Goal: Task Accomplishment & Management: Manage account settings

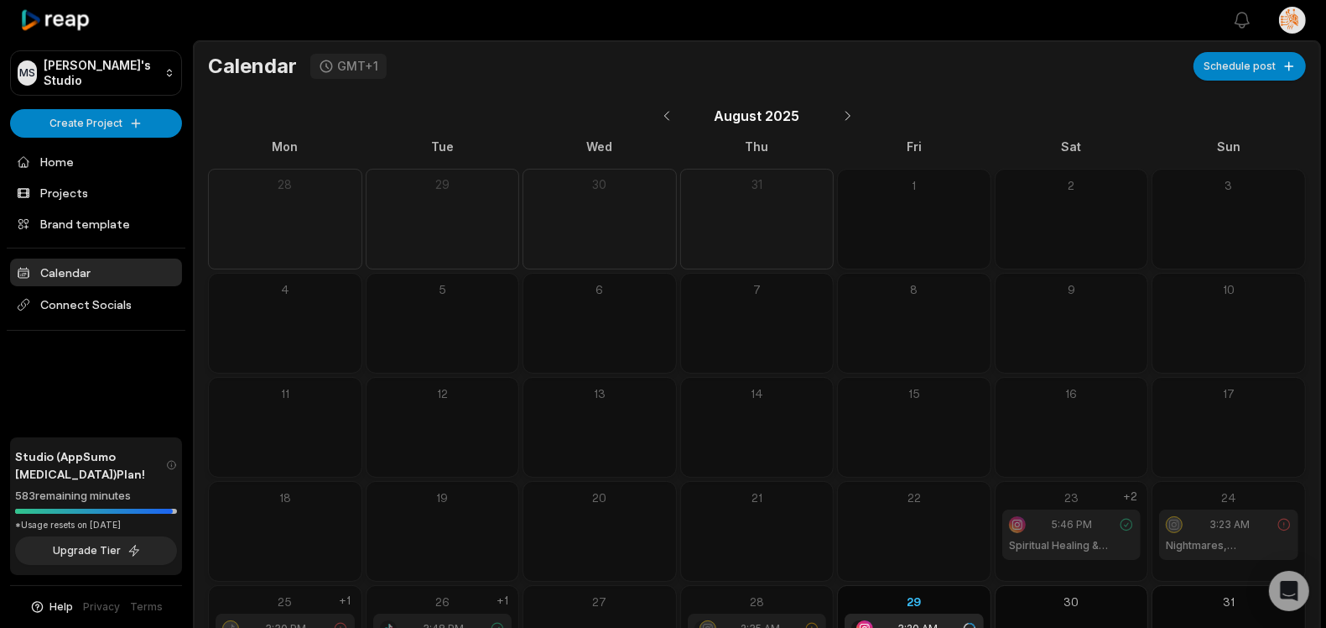
scroll to position [85, 0]
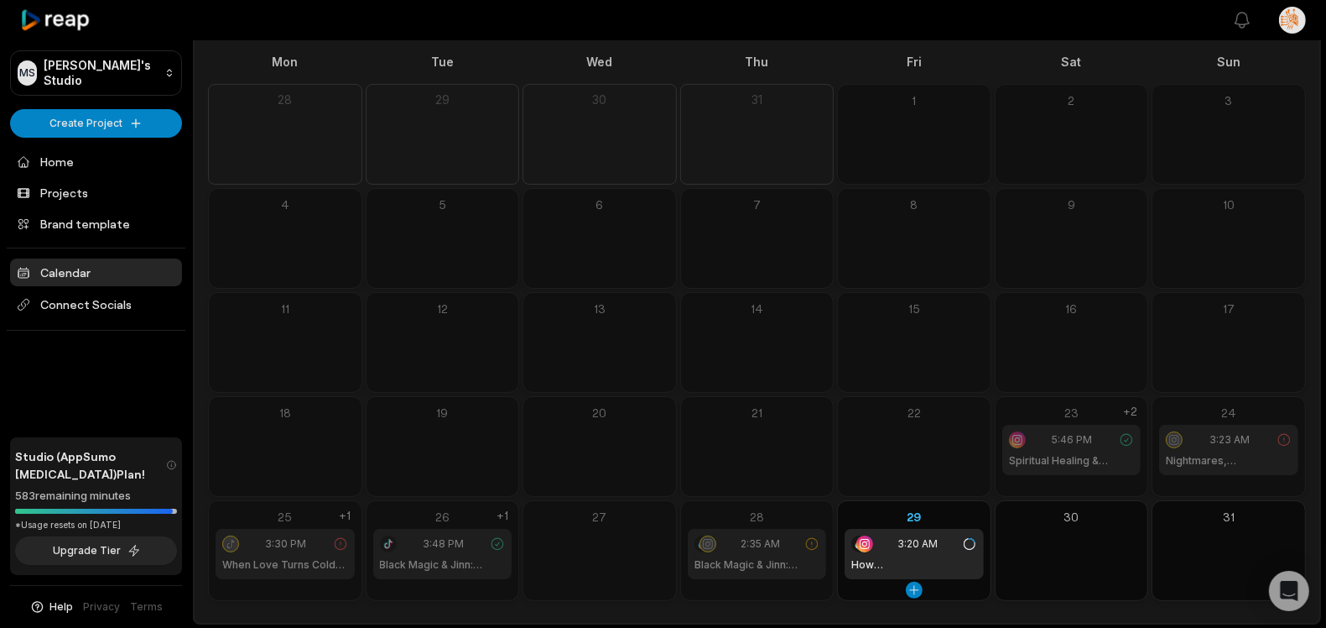
click at [924, 553] on div "3:20 AM How Islamic Healing Diagnoses Magic" at bounding box center [914, 554] width 139 height 50
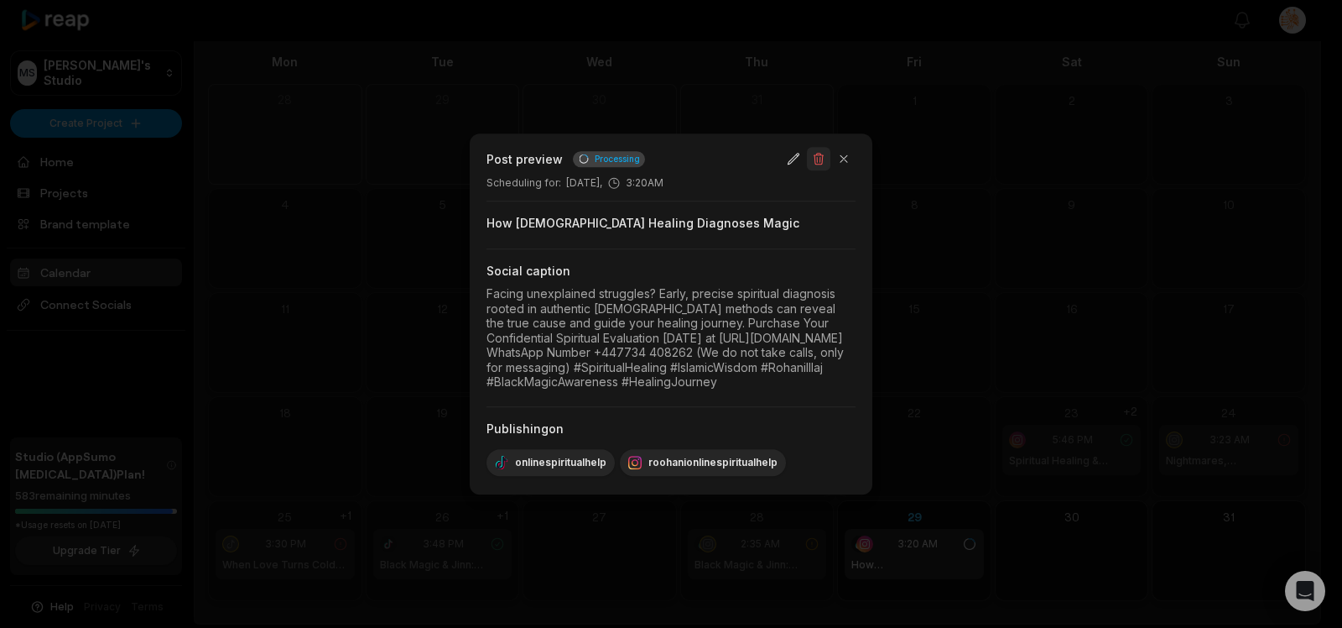
click at [818, 149] on button "button" at bounding box center [818, 158] width 23 height 23
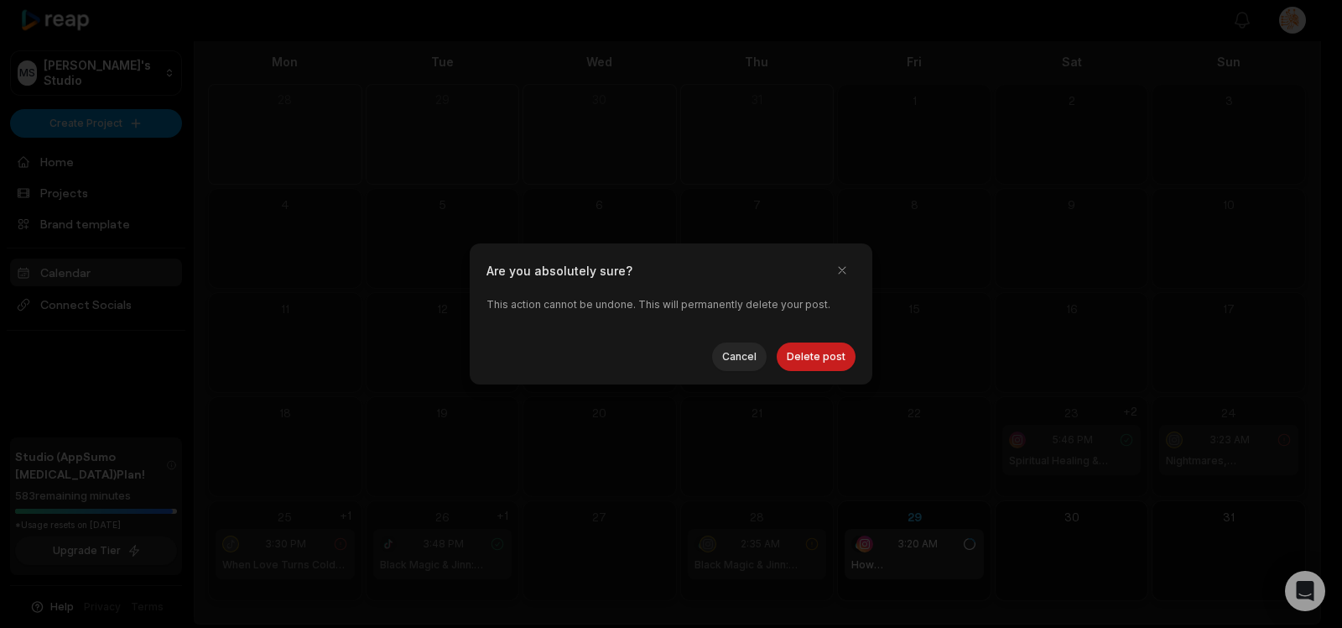
click at [813, 387] on div at bounding box center [671, 314] width 1342 height 628
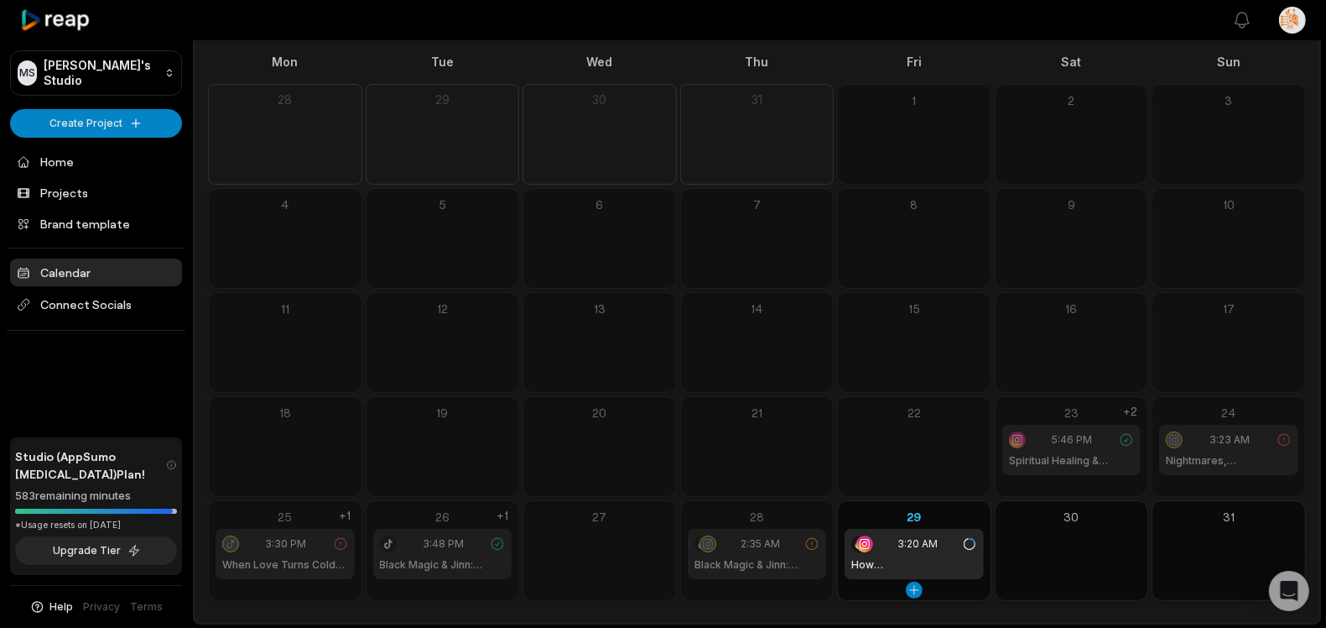
click at [879, 534] on div "3:20 AM How Islamic Healing Diagnoses Magic" at bounding box center [914, 554] width 139 height 50
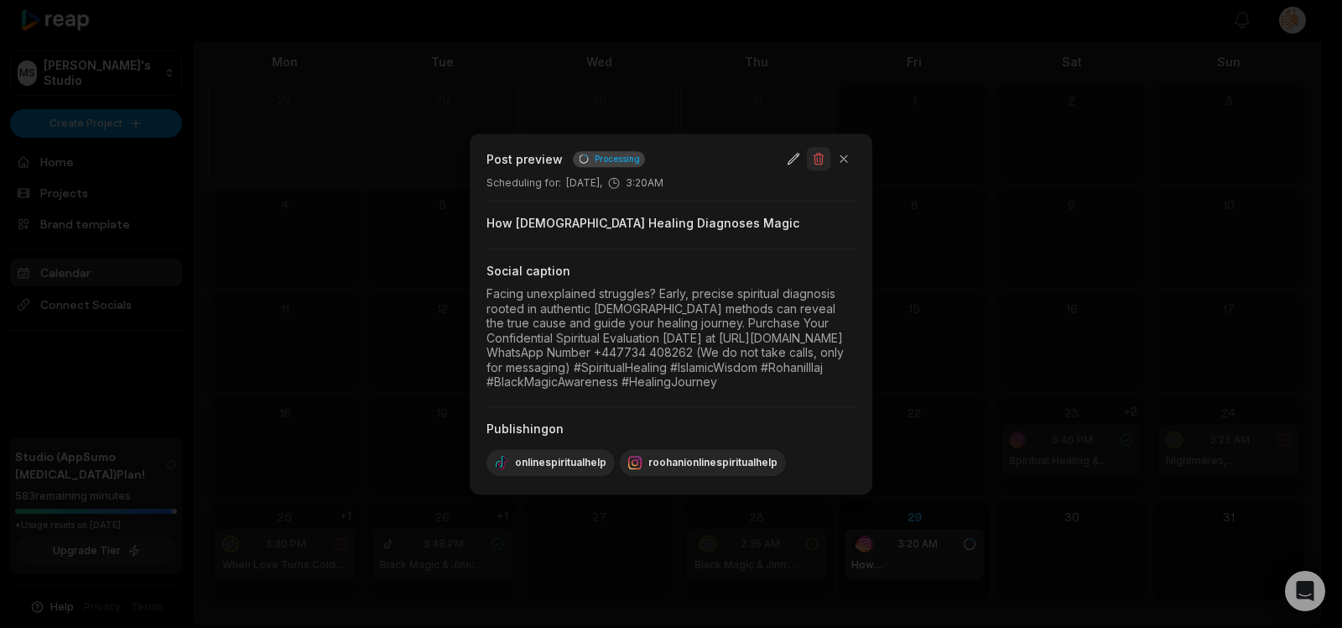
click at [821, 147] on button "button" at bounding box center [818, 158] width 23 height 23
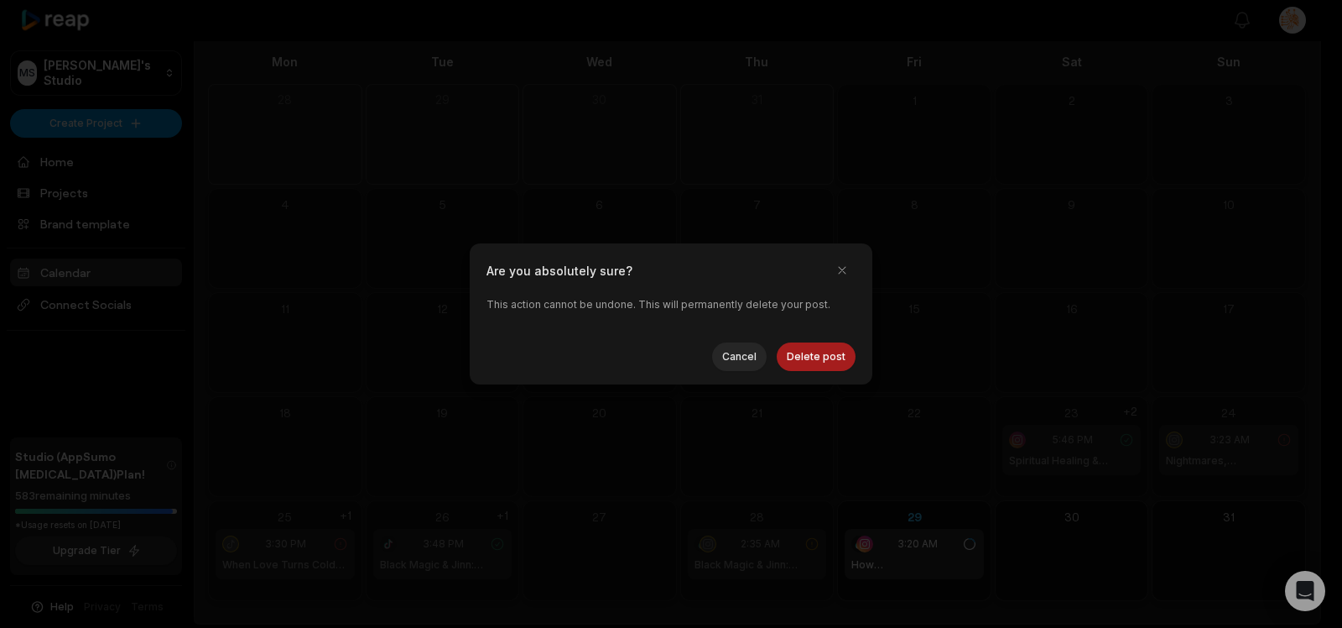
click at [809, 355] on button "Delete post" at bounding box center [816, 356] width 79 height 29
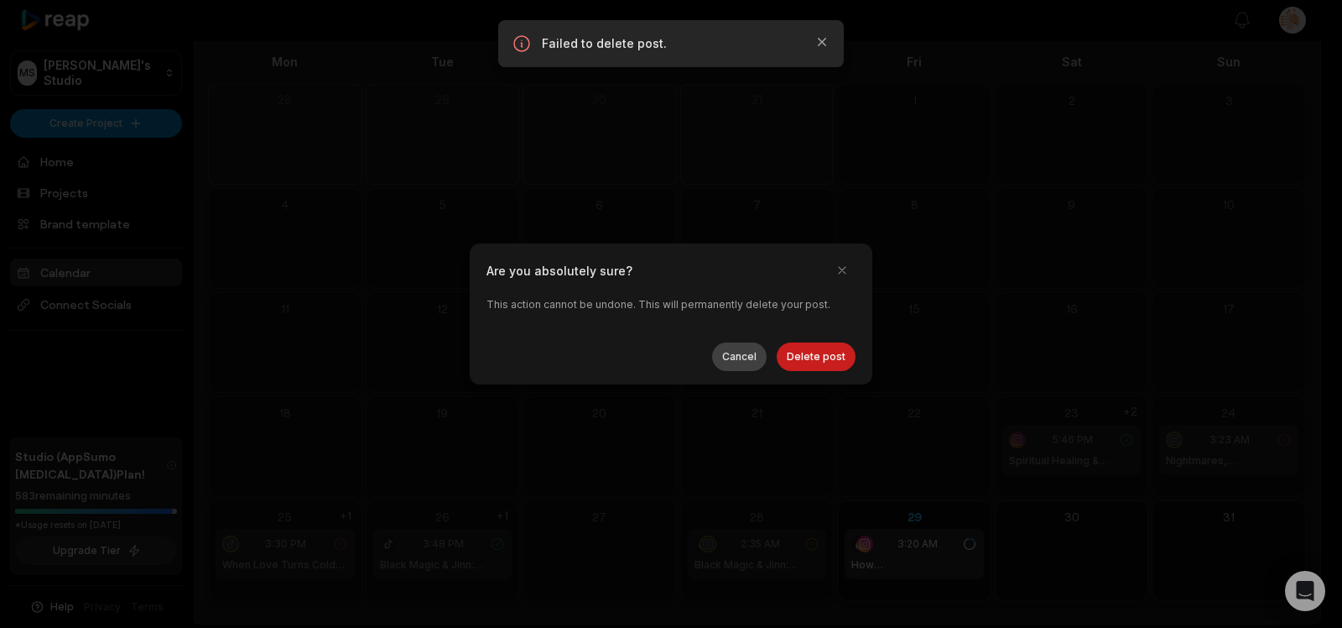
click at [738, 361] on button "Cancel" at bounding box center [739, 356] width 55 height 29
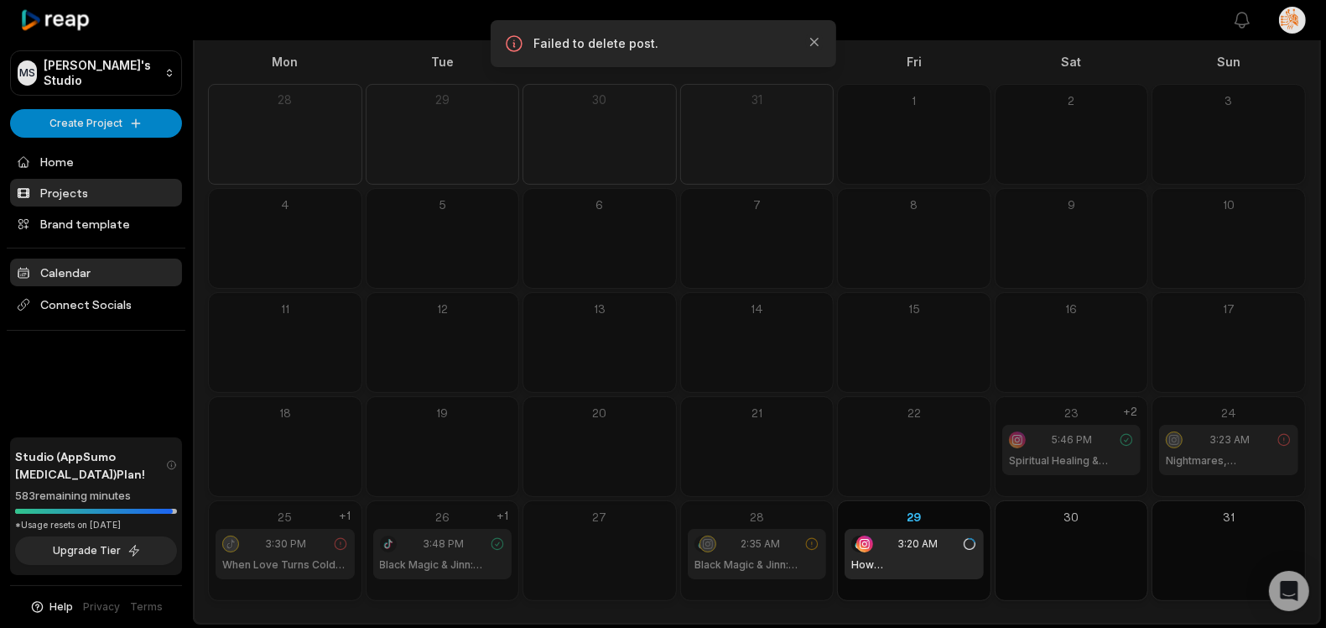
click at [97, 194] on link "Projects" at bounding box center [96, 193] width 172 height 28
